Goal: Feedback & Contribution: Leave review/rating

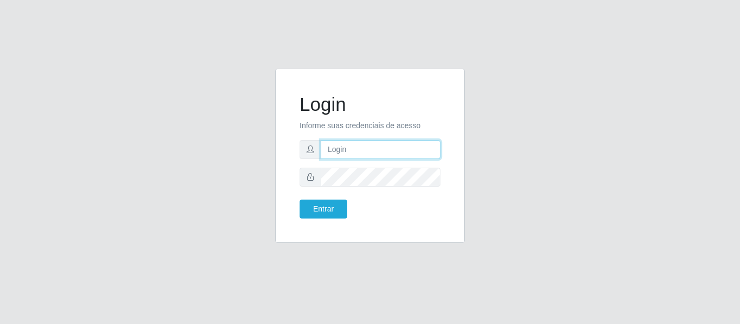
click at [390, 156] on input "text" at bounding box center [381, 149] width 120 height 19
type input "[PERSON_NAME][EMAIL_ADDRESS][DOMAIN_NAME]"
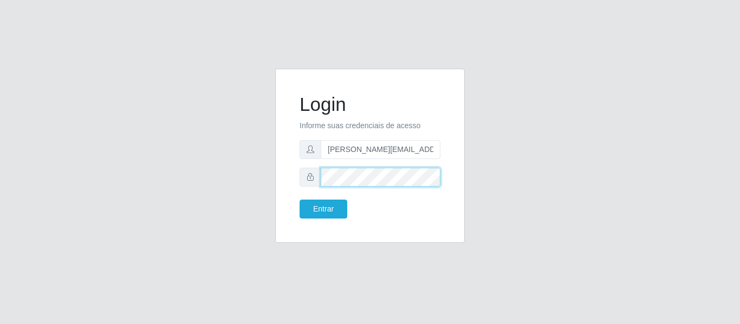
click at [300, 200] on button "Entrar" at bounding box center [324, 209] width 48 height 19
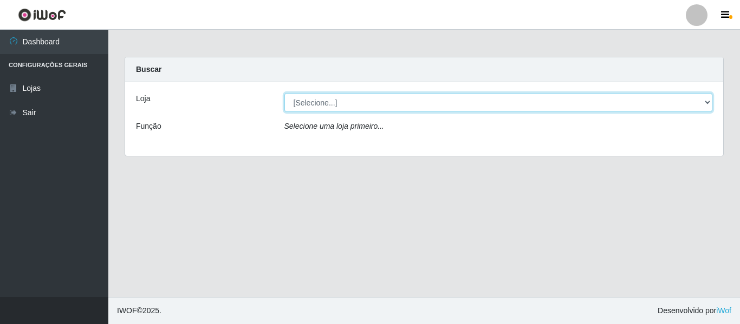
click at [438, 104] on select "[Selecione...] Hiper Queiroz - [GEOGRAPHIC_DATA]" at bounding box center [498, 102] width 429 height 19
select select "497"
click at [284, 93] on select "[Selecione...] Hiper Queiroz - [GEOGRAPHIC_DATA]" at bounding box center [498, 102] width 429 height 19
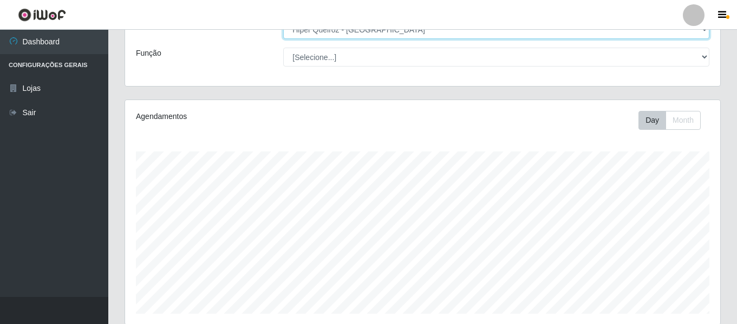
scroll to position [54, 0]
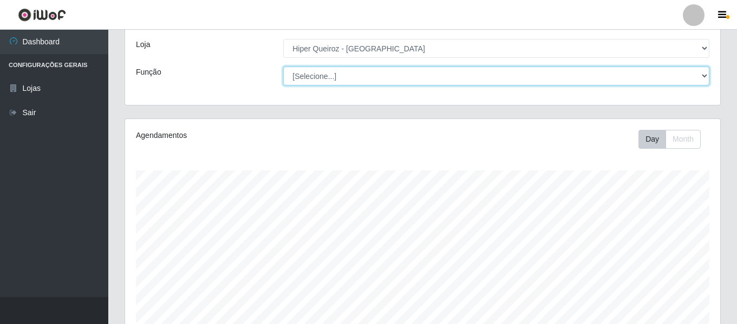
click at [327, 80] on select "[Selecione...] ASG ASG + ASG ++ Embalador Embalador + Embalador ++ Repositor Re…" at bounding box center [496, 76] width 426 height 19
click at [283, 67] on select "[Selecione...] ASG ASG + ASG ++ Embalador Embalador + Embalador ++ Repositor Re…" at bounding box center [496, 76] width 426 height 19
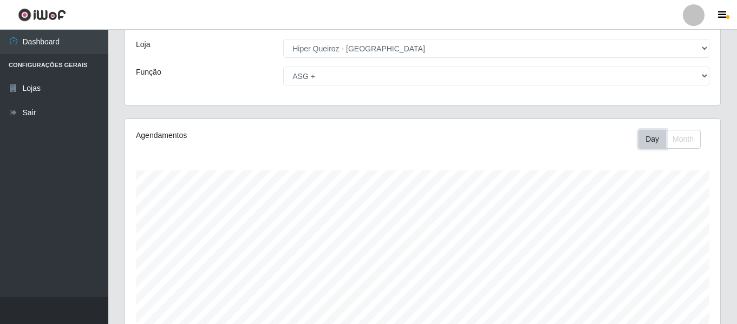
click at [647, 141] on button "Day" at bounding box center [653, 139] width 28 height 19
click at [677, 141] on button "Month" at bounding box center [683, 139] width 35 height 19
drag, startPoint x: 660, startPoint y: 141, endPoint x: 632, endPoint y: 132, distance: 29.6
click at [660, 141] on button "Day" at bounding box center [653, 139] width 28 height 19
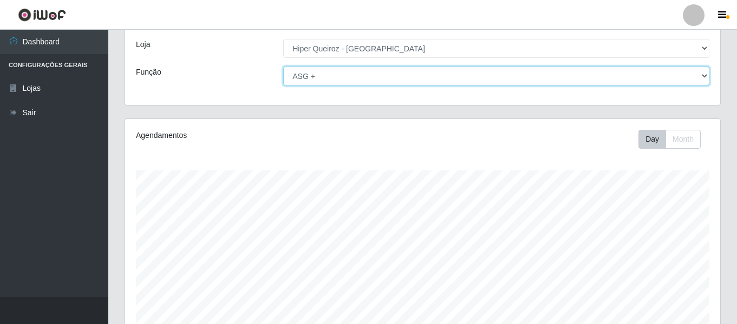
click at [398, 70] on select "[Selecione...] ASG ASG + ASG ++ Embalador Embalador + Embalador ++ Repositor Re…" at bounding box center [496, 76] width 426 height 19
click at [283, 67] on select "[Selecione...] ASG ASG + ASG ++ Embalador Embalador + Embalador ++ Repositor Re…" at bounding box center [496, 76] width 426 height 19
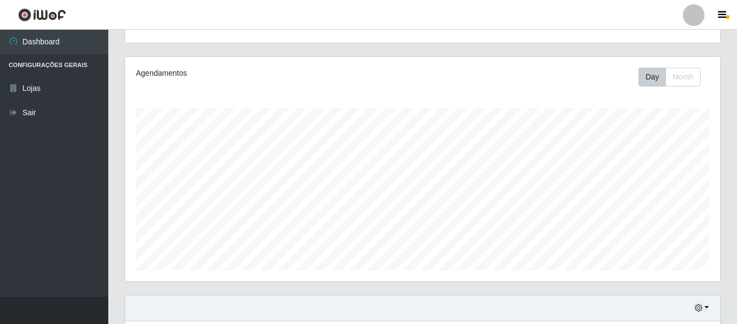
scroll to position [0, 0]
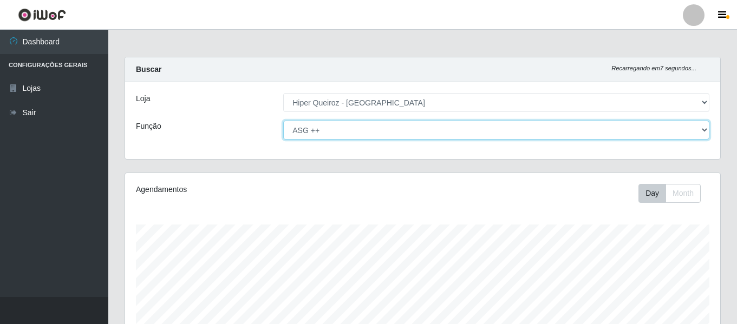
click at [352, 134] on select "[Selecione...] ASG ASG + ASG ++ Embalador Embalador + Embalador ++ Repositor Re…" at bounding box center [496, 130] width 426 height 19
select select "16"
click at [283, 121] on select "[Selecione...] ASG ASG + ASG ++ Embalador Embalador + Embalador ++ Repositor Re…" at bounding box center [496, 130] width 426 height 19
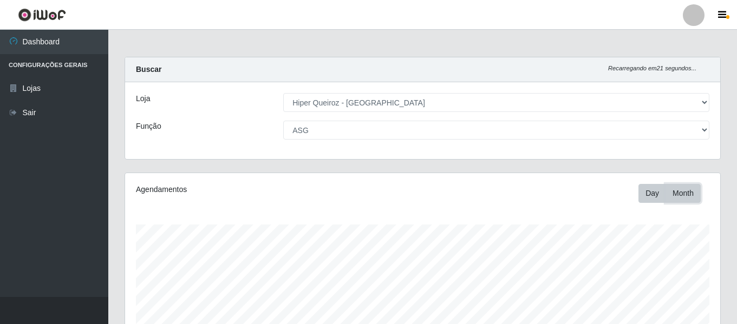
click at [686, 197] on button "Month" at bounding box center [683, 193] width 35 height 19
click at [651, 193] on button "Day" at bounding box center [653, 193] width 28 height 19
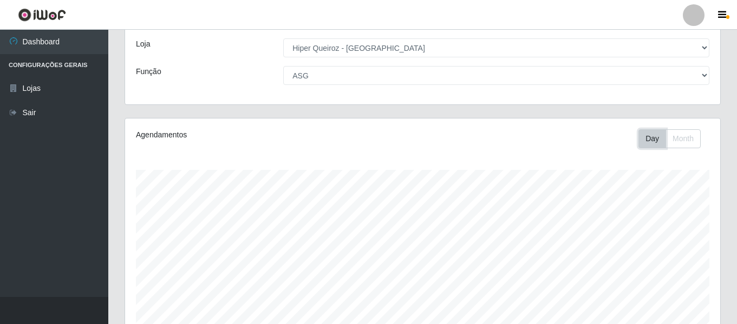
scroll to position [42, 0]
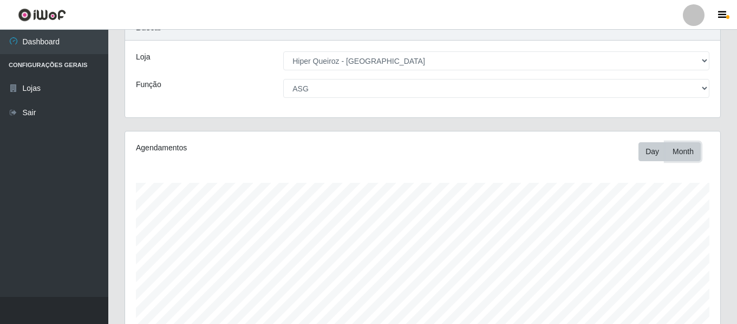
click at [685, 152] on button "Month" at bounding box center [683, 151] width 35 height 19
click at [658, 151] on button "Day" at bounding box center [653, 151] width 28 height 19
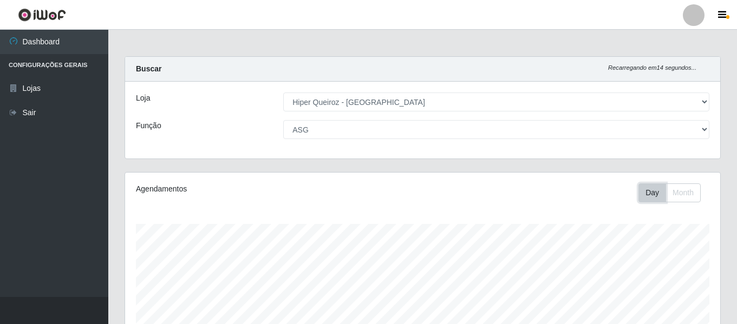
scroll to position [0, 0]
click at [683, 194] on button "Month" at bounding box center [683, 193] width 35 height 19
click at [641, 198] on button "Day" at bounding box center [653, 193] width 28 height 19
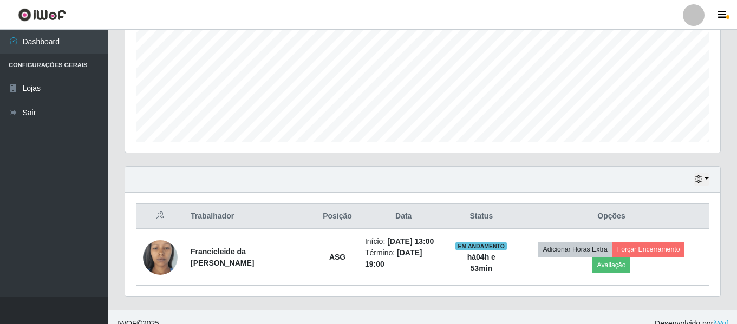
scroll to position [258, 0]
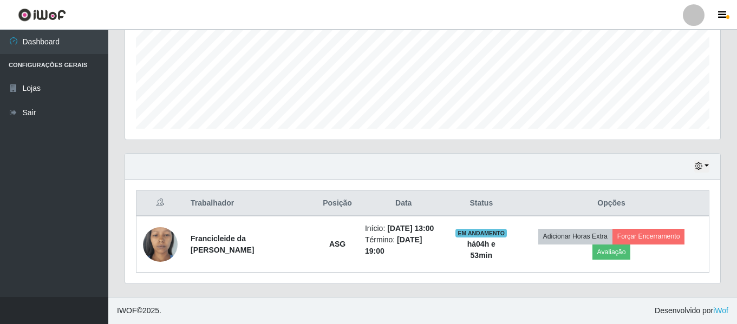
click at [411, 207] on th "Data" at bounding box center [404, 203] width 90 height 25
click at [509, 203] on th "Status" at bounding box center [481, 203] width 65 height 25
click at [612, 202] on th "Opções" at bounding box center [611, 203] width 195 height 25
click at [623, 199] on th "Opções" at bounding box center [611, 203] width 195 height 25
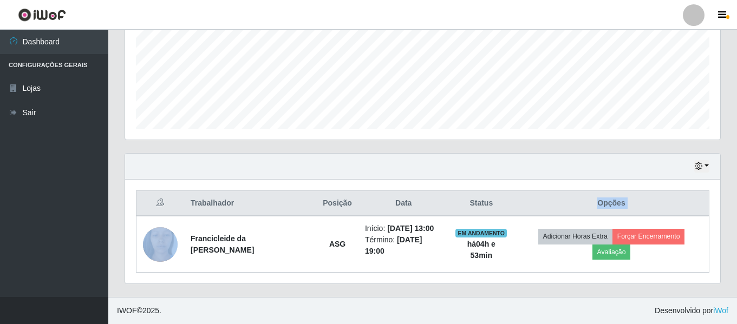
click at [623, 199] on th "Opções" at bounding box center [611, 203] width 195 height 25
click at [622, 199] on th "Opções" at bounding box center [611, 203] width 195 height 25
click at [706, 170] on button "button" at bounding box center [702, 166] width 15 height 12
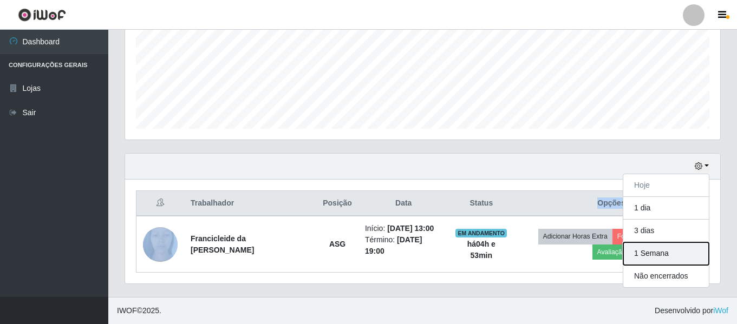
click at [667, 256] on button "1 Semana" at bounding box center [667, 254] width 86 height 23
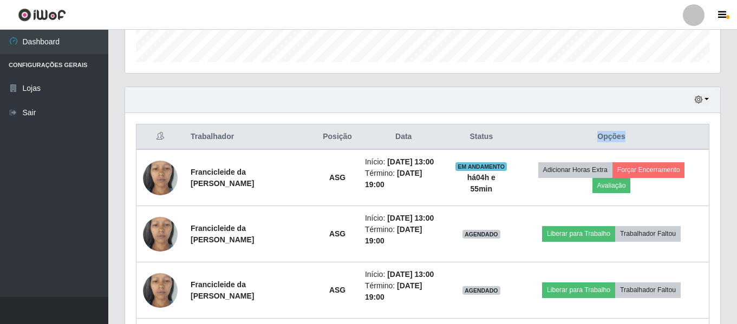
scroll to position [269, 0]
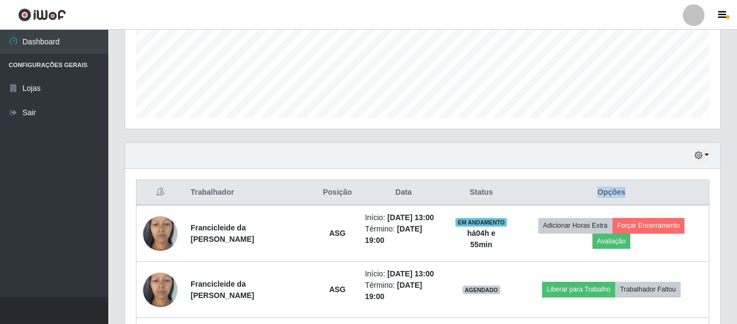
click at [628, 197] on th "Opções" at bounding box center [611, 192] width 195 height 25
click at [703, 161] on button "button" at bounding box center [702, 156] width 15 height 12
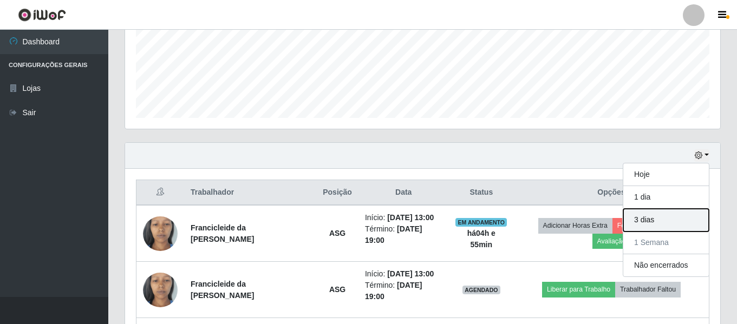
click at [661, 222] on button "3 dias" at bounding box center [667, 220] width 86 height 23
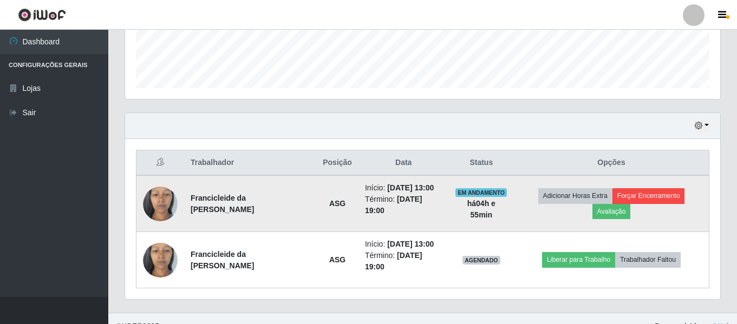
scroll to position [315, 0]
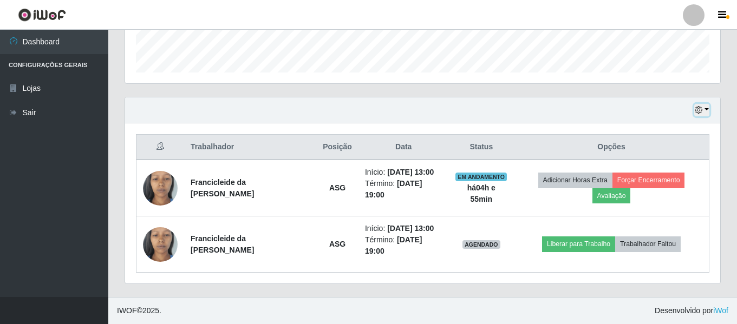
click at [706, 114] on button "button" at bounding box center [702, 110] width 15 height 12
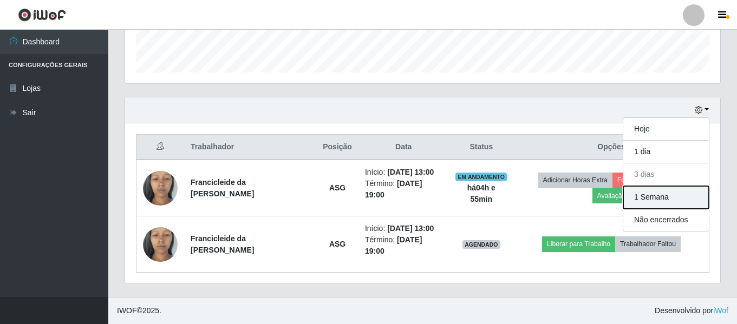
click at [661, 201] on button "1 Semana" at bounding box center [667, 197] width 86 height 23
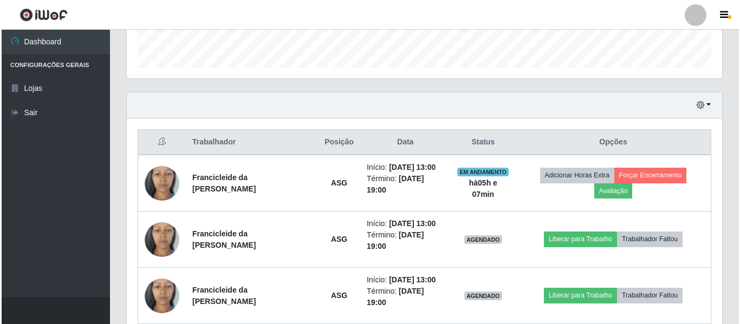
scroll to position [323, 0]
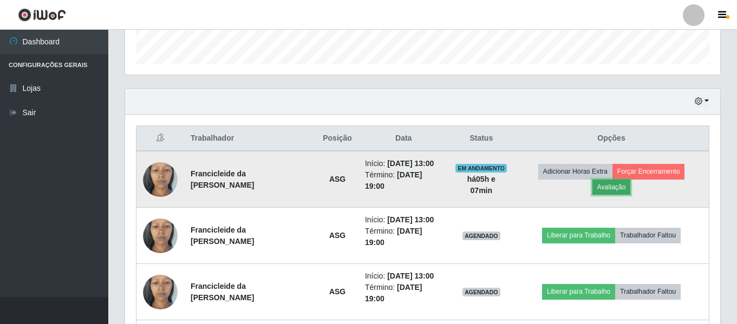
click at [621, 190] on button "Avaliação" at bounding box center [612, 187] width 38 height 15
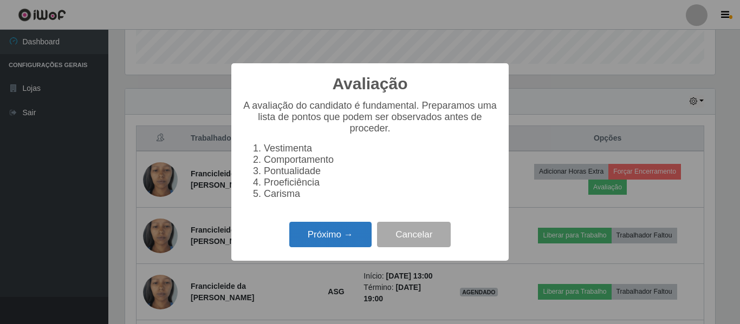
click at [342, 243] on button "Próximo →" at bounding box center [330, 234] width 82 height 25
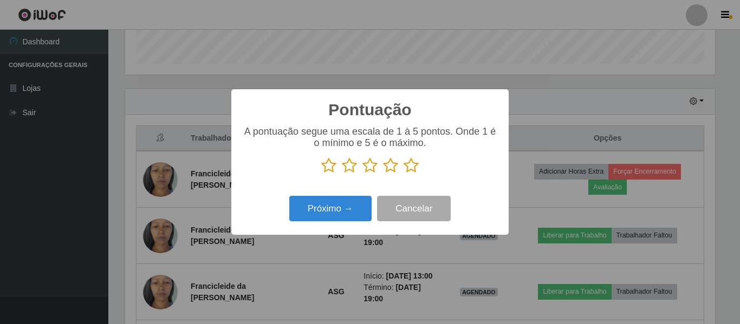
scroll to position [541509, 541144]
click at [387, 167] on icon at bounding box center [390, 166] width 15 height 16
click at [383, 174] on input "radio" at bounding box center [383, 174] width 0 height 0
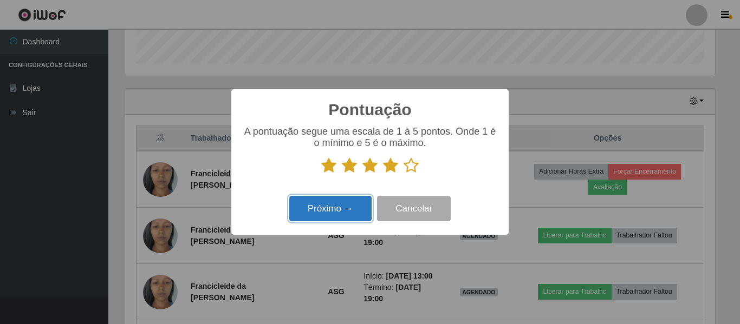
click at [351, 211] on button "Próximo →" at bounding box center [330, 208] width 82 height 25
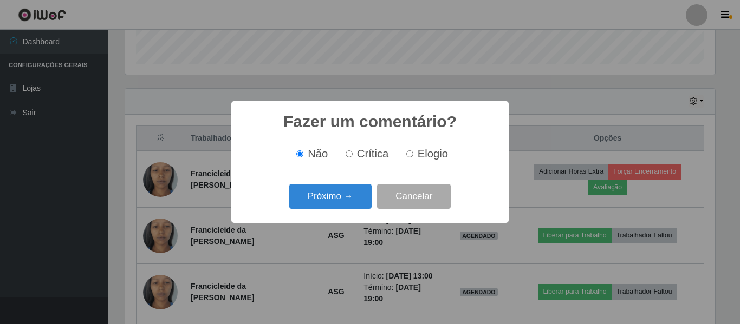
click at [408, 154] on input "Elogio" at bounding box center [409, 154] width 7 height 7
radio input "true"
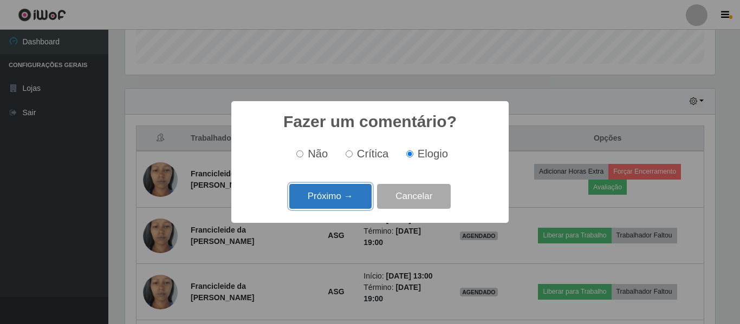
click at [359, 201] on button "Próximo →" at bounding box center [330, 196] width 82 height 25
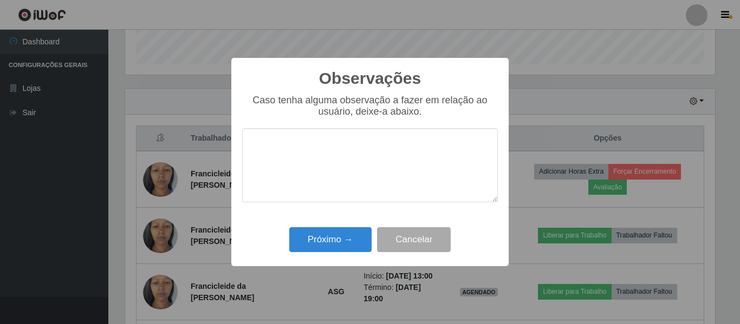
click at [363, 171] on textarea at bounding box center [370, 165] width 256 height 74
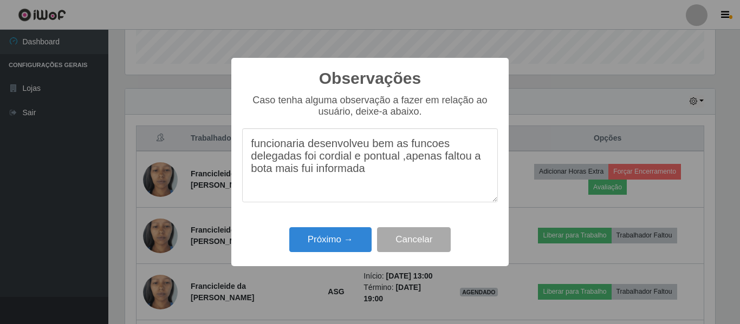
click at [315, 176] on textarea "funcionaria desenvolveu bem as funcoes delegadas foi cordial e pontual ,apenas …" at bounding box center [370, 165] width 256 height 74
click at [391, 178] on textarea "funcionaria desenvolveu bem as funcoes delegadas foi cordial e pontual ,apenas …" at bounding box center [370, 165] width 256 height 74
click at [297, 181] on textarea "funcionaria desenvolveu bem as funcoes delegadas foi cordial e pontual ,apenas …" at bounding box center [370, 165] width 256 height 74
click at [455, 147] on textarea "funcionaria desenvolveu bem as funcoes delegadas foi cordial e pontual ,apenas …" at bounding box center [370, 165] width 256 height 74
click at [395, 174] on textarea "funcionaria desenvolveu bem as funçoes delegadas foi cordial e pontual ,apenas …" at bounding box center [370, 165] width 256 height 74
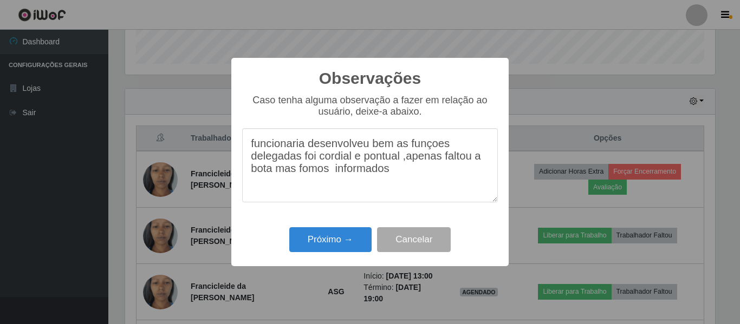
click at [439, 152] on textarea "funcionaria desenvolveu bem as funçoes delegadas foi cordial e pontual ,apenas …" at bounding box center [370, 165] width 256 height 74
click at [439, 147] on textarea "funcionaria desenvolveu bem as funçoes delegadas foi cordial e pontual ,apenas …" at bounding box center [370, 165] width 256 height 74
click at [444, 146] on textarea "funcionaria desenvolveu bem as funçoes delegadas foi cordial e pontual ,apenas …" at bounding box center [370, 165] width 256 height 74
click at [447, 148] on textarea "funcionaria desenvolveu bem as funçoes delegadas foi cordial e pontual ,apenas …" at bounding box center [370, 165] width 256 height 74
click at [432, 149] on textarea "funcionaria desenvolveu bem as funçoes delegadas foi cordial e pontual ,apenas …" at bounding box center [370, 165] width 256 height 74
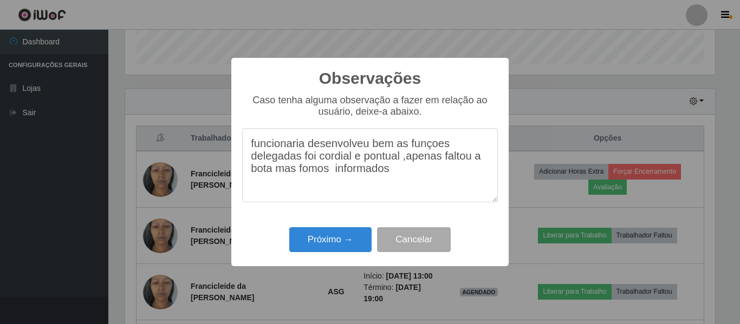
click at [433, 150] on textarea "funcionaria desenvolveu bem as funçoes delegadas foi cordial e pontual ,apenas …" at bounding box center [370, 165] width 256 height 74
click at [394, 180] on textarea "funcionaria desenvolveu bem as funções delegadas foi cordial e pontual ,apenas …" at bounding box center [370, 165] width 256 height 74
type textarea "funcionaria desenvolveu bem as funções delegadas foi cordial e pontual ,apenas …"
click at [332, 249] on button "Próximo →" at bounding box center [330, 240] width 82 height 25
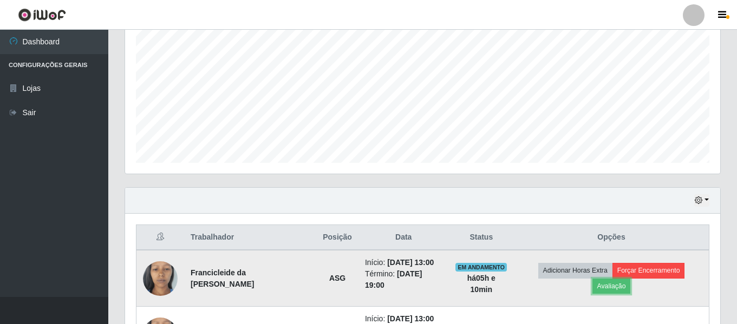
scroll to position [215, 0]
